Goal: Communication & Community: Ask a question

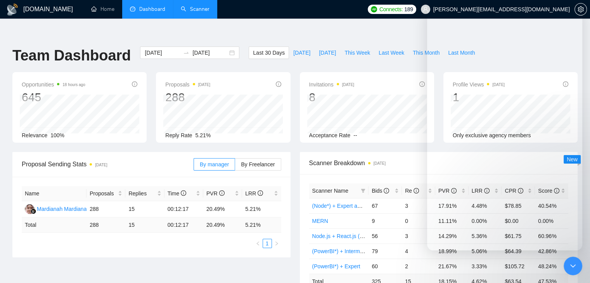
click at [198, 7] on link "Scanner" at bounding box center [195, 9] width 29 height 7
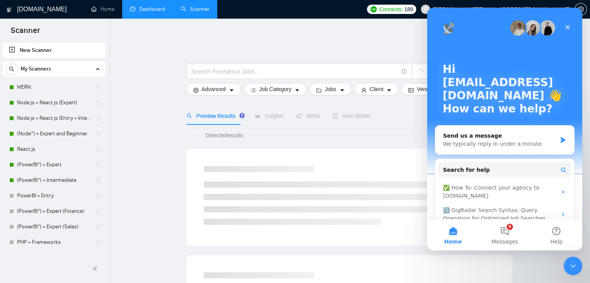
click at [152, 6] on link "Dashboard" at bounding box center [147, 9] width 35 height 7
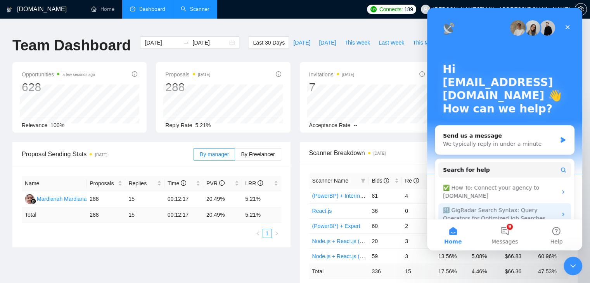
scroll to position [42, 0]
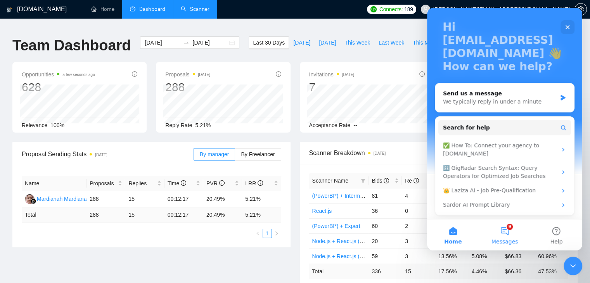
click at [507, 230] on button "9 Messages" at bounding box center [504, 234] width 52 height 31
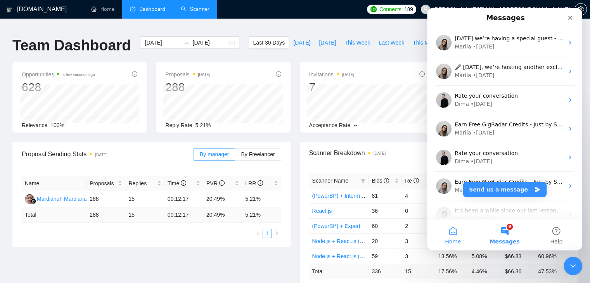
click at [450, 239] on span "Home" at bounding box center [453, 241] width 16 height 5
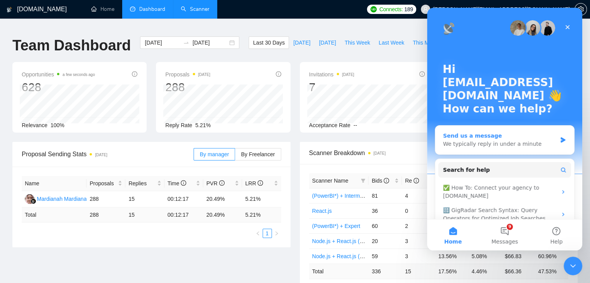
click at [482, 148] on div "We typically reply in under a minute" at bounding box center [500, 144] width 114 height 8
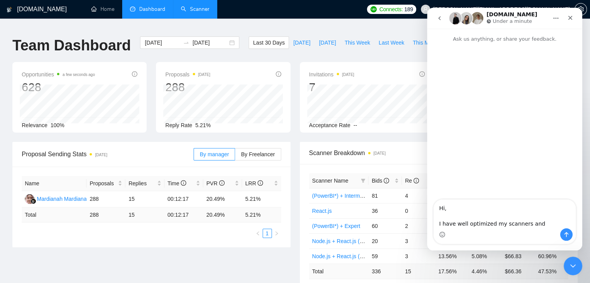
click at [203, 12] on link "Scanner" at bounding box center [195, 9] width 29 height 7
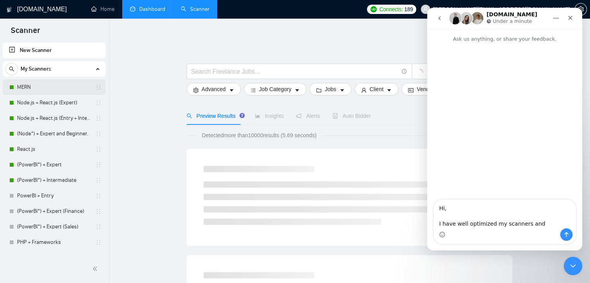
click at [55, 86] on link "MERN" at bounding box center [54, 87] width 74 height 16
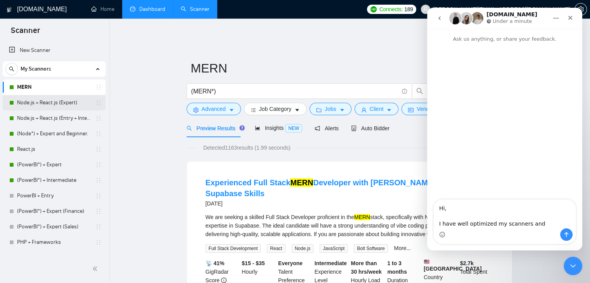
click at [33, 97] on link "Node.js + React.js (Expert)" at bounding box center [54, 103] width 74 height 16
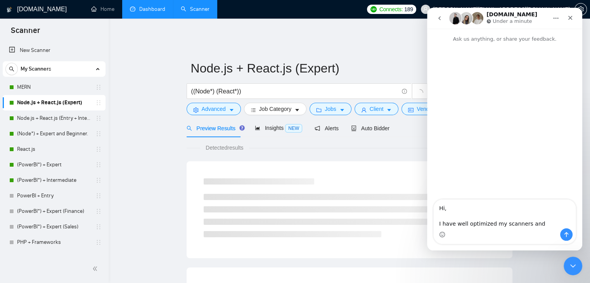
click at [144, 8] on link "Dashboard" at bounding box center [147, 9] width 35 height 7
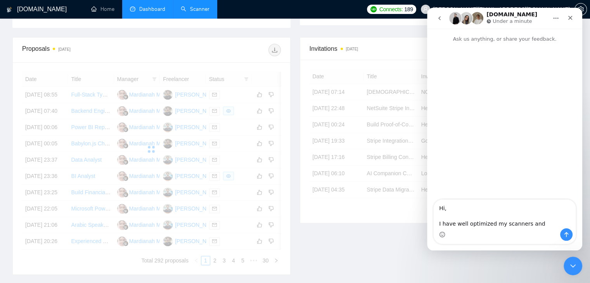
scroll to position [184, 0]
click at [98, 119] on div at bounding box center [151, 149] width 259 height 155
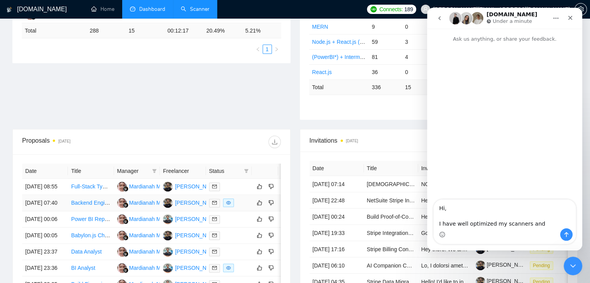
click at [90, 205] on link "Backend Engineer (SQL + Node) for Deterministic Study Scheduler - 1 Week Deadli…" at bounding box center [174, 203] width 207 height 6
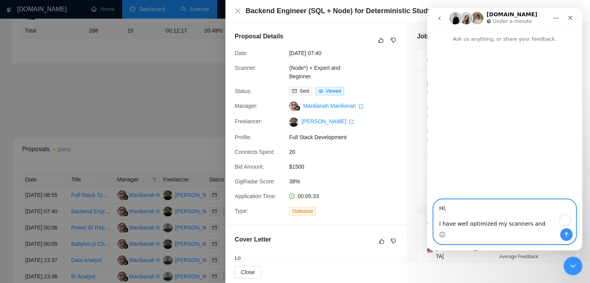
drag, startPoint x: 536, startPoint y: 223, endPoint x: 522, endPoint y: 224, distance: 14.4
click at [522, 224] on textarea "Hi, I have well optimized my scanners and" at bounding box center [504, 214] width 142 height 29
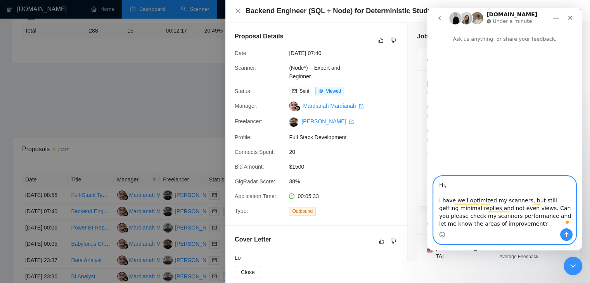
type textarea "Hi, I have well optimized my scanners, but still getting minimal replies and no…"
click at [565, 236] on icon "Send a message…" at bounding box center [566, 234] width 6 height 6
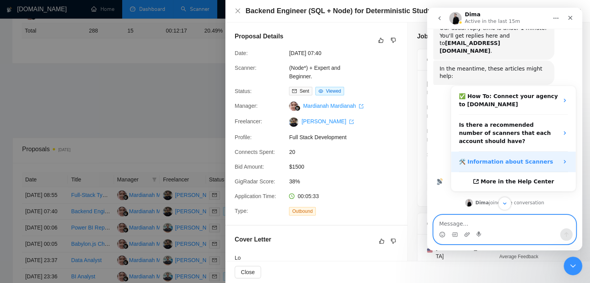
scroll to position [138, 0]
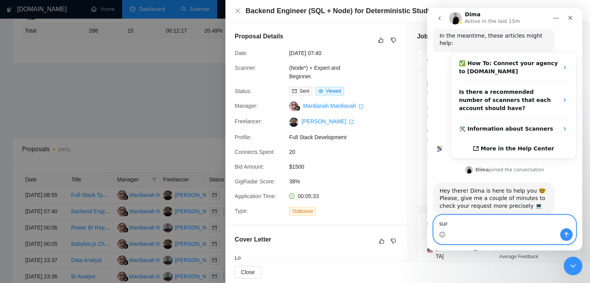
type textarea "sure"
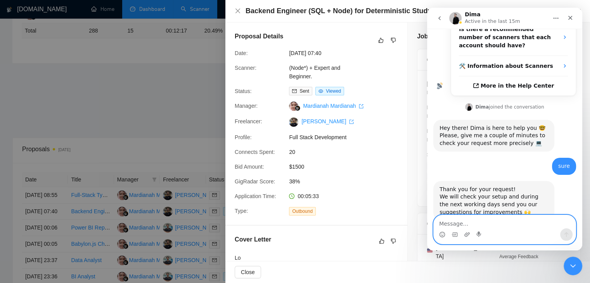
scroll to position [207, 0]
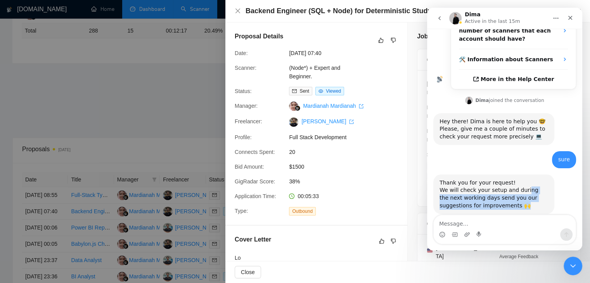
drag, startPoint x: 519, startPoint y: 175, endPoint x: 513, endPoint y: 192, distance: 17.7
click at [513, 192] on div "Thank you for your request! We will check your setup and during the next workin…" at bounding box center [493, 194] width 109 height 30
drag, startPoint x: 485, startPoint y: 176, endPoint x: 525, endPoint y: 197, distance: 45.1
click at [525, 197] on div "Thank you for your request! We will check your setup and during the next workin…" at bounding box center [493, 194] width 121 height 40
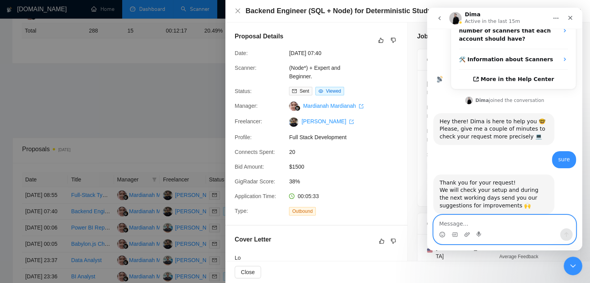
click at [495, 226] on textarea "Message…" at bounding box center [504, 221] width 142 height 13
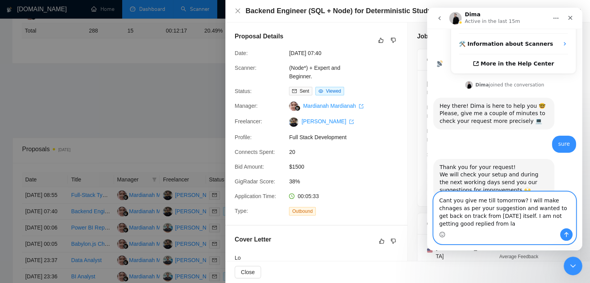
scroll to position [231, 0]
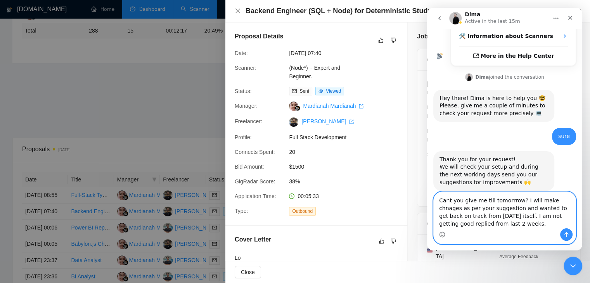
click at [560, 215] on textarea "Cant you give me till tomorrrow? I will make chnages as per your suggestion and…" at bounding box center [504, 210] width 142 height 36
click at [569, 216] on textarea "Cant you give me till tomorrrow? I will make chnages as per your suggestion and…" at bounding box center [504, 210] width 142 height 36
type textarea "Cant you give me till tomorrrow? I will make chnages as per your suggestion and…"
click at [563, 234] on icon "Send a message…" at bounding box center [566, 234] width 6 height 6
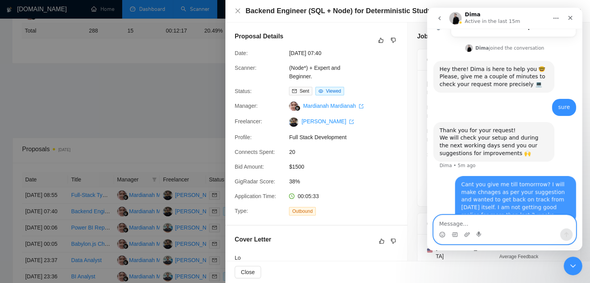
scroll to position [260, 0]
